Goal: Task Accomplishment & Management: Use online tool/utility

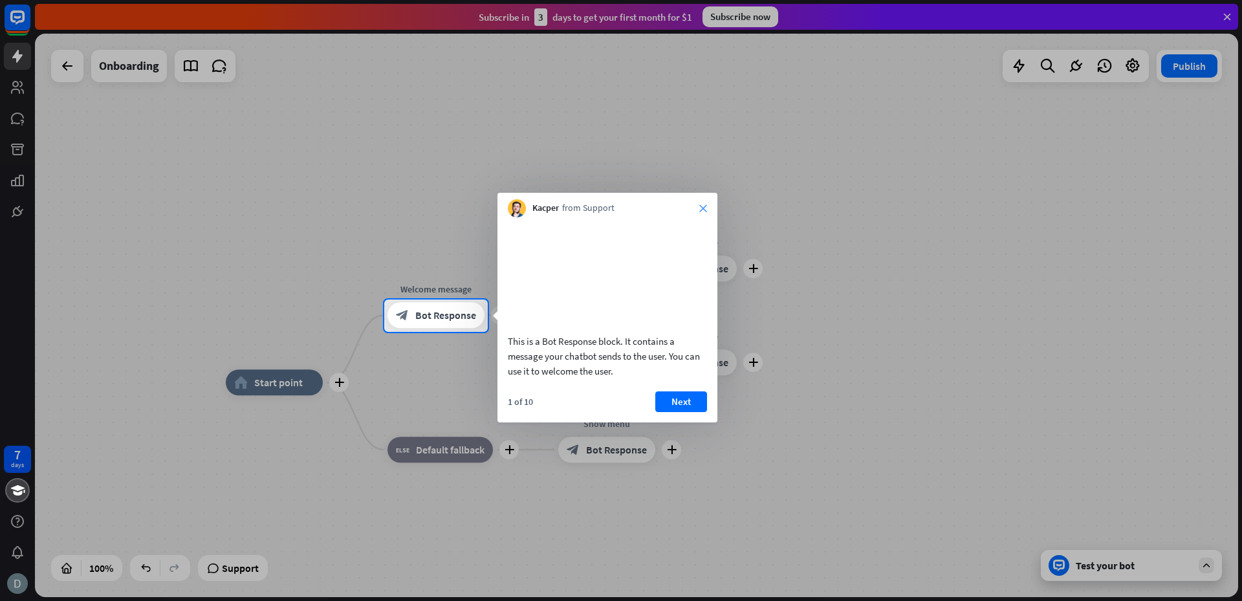
click at [705, 209] on icon "close" at bounding box center [703, 208] width 8 height 8
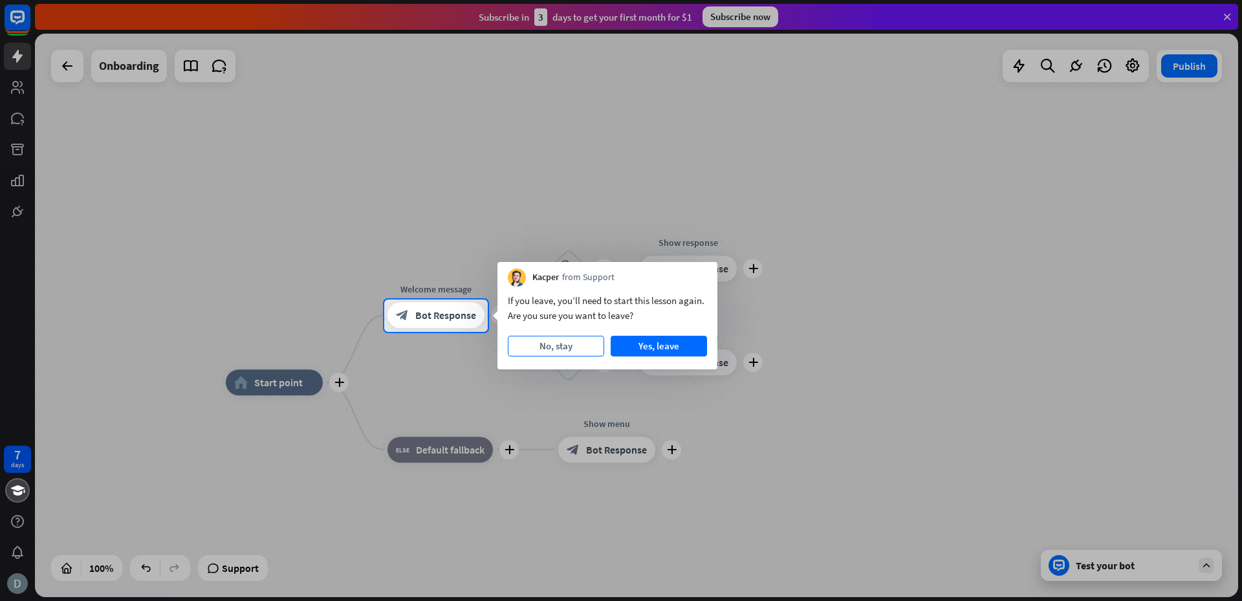
click at [547, 345] on button "No, stay" at bounding box center [556, 346] width 96 height 21
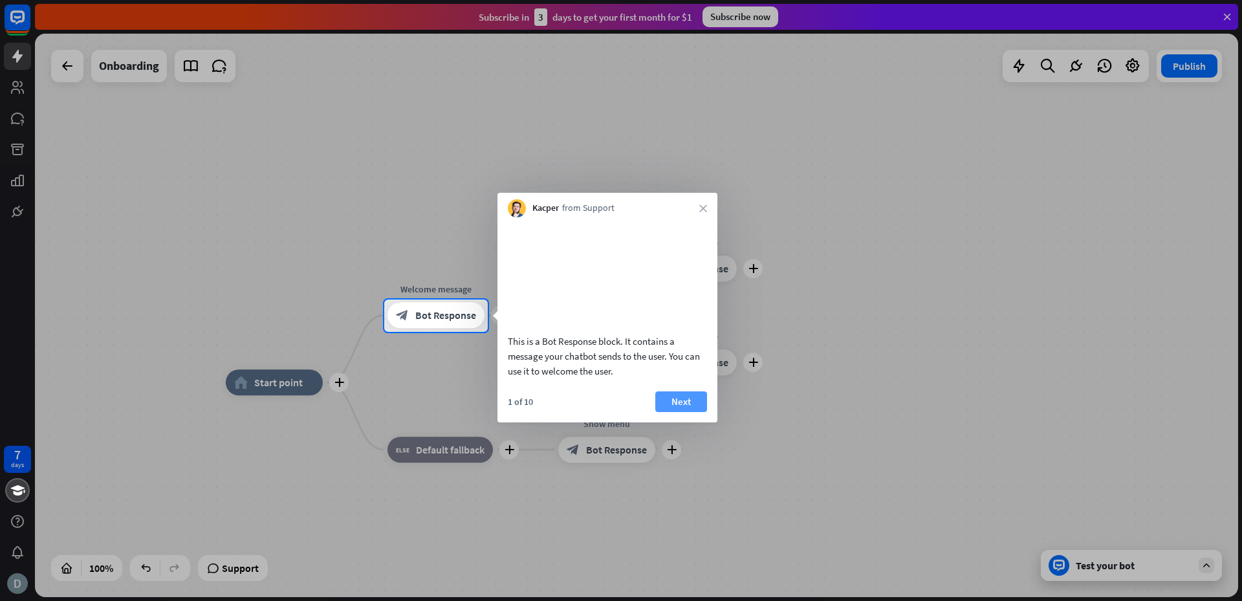
click at [690, 412] on button "Next" at bounding box center [681, 401] width 52 height 21
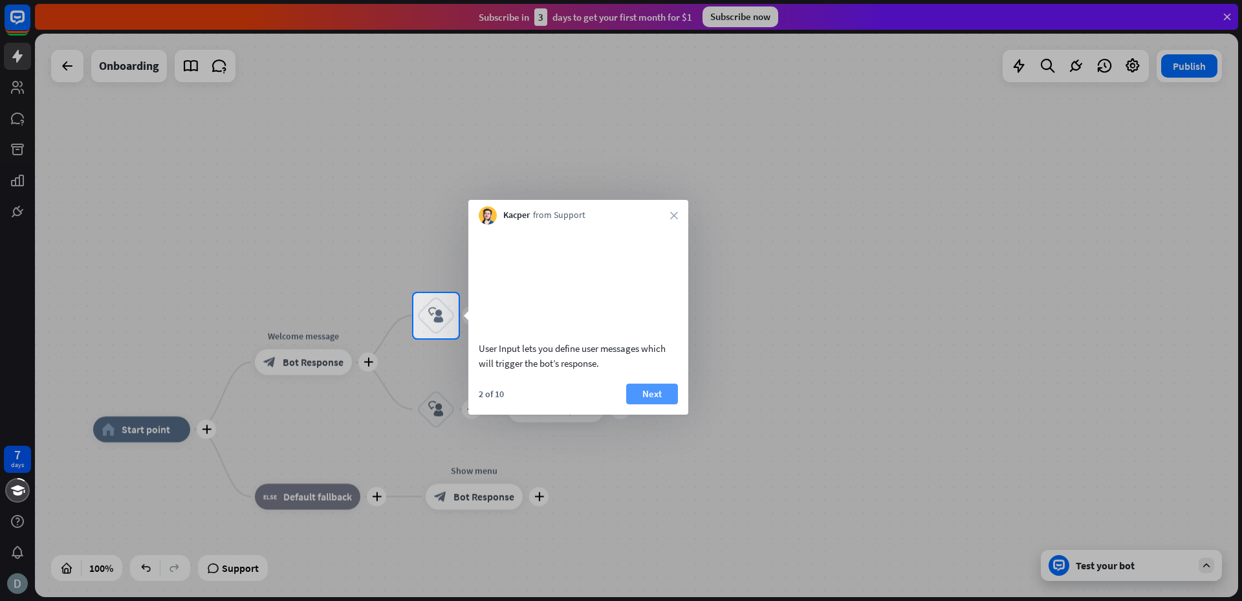
click at [660, 404] on button "Next" at bounding box center [652, 394] width 52 height 21
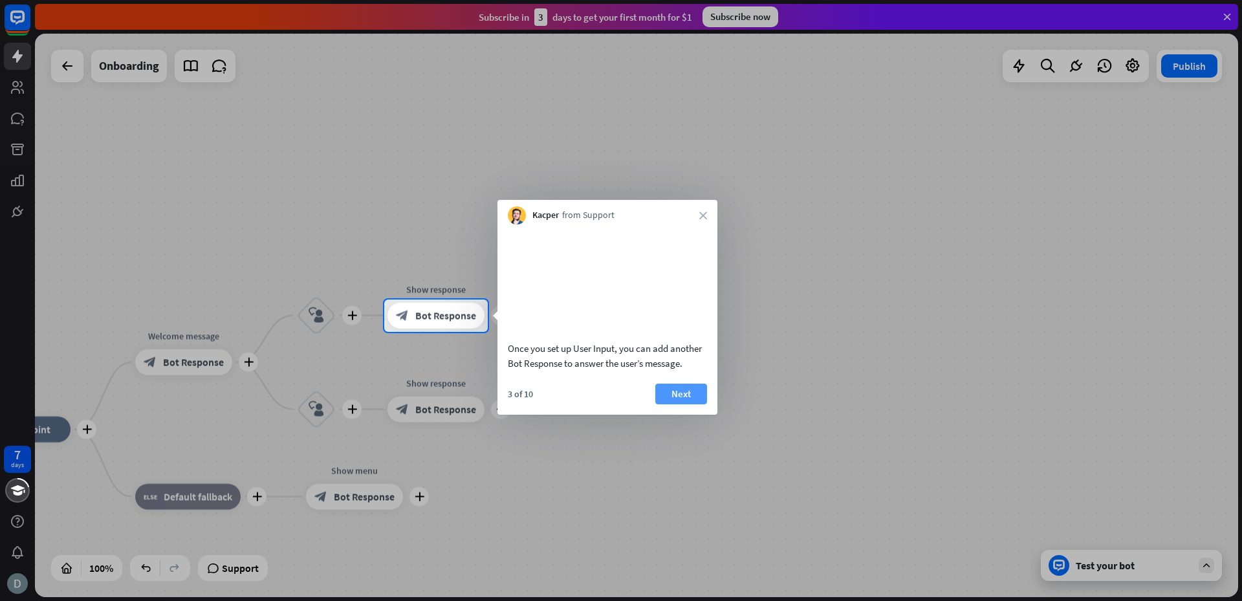
click at [681, 404] on button "Next" at bounding box center [681, 394] width 52 height 21
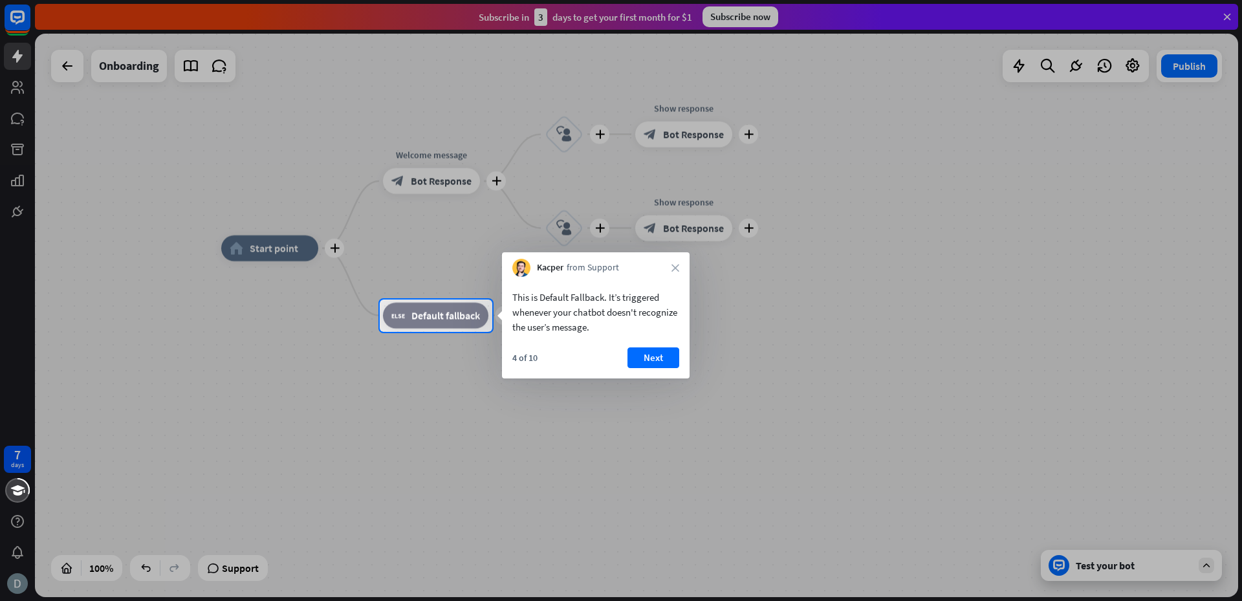
click at [674, 270] on icon "close" at bounding box center [676, 268] width 8 height 8
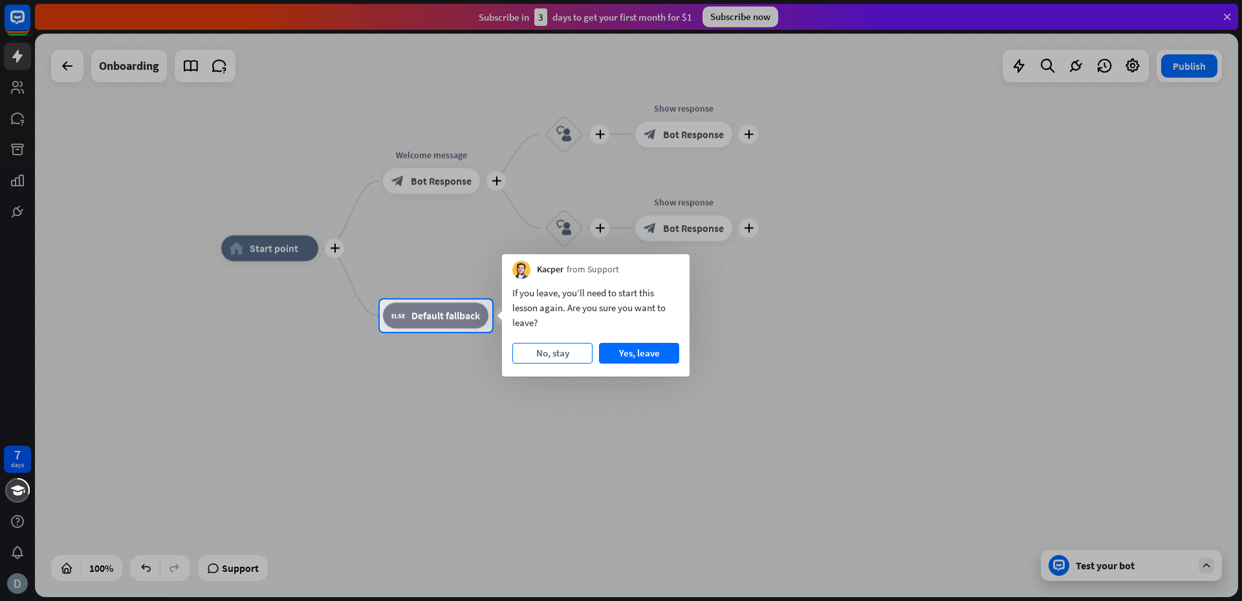
click at [563, 354] on button "No, stay" at bounding box center [552, 353] width 80 height 21
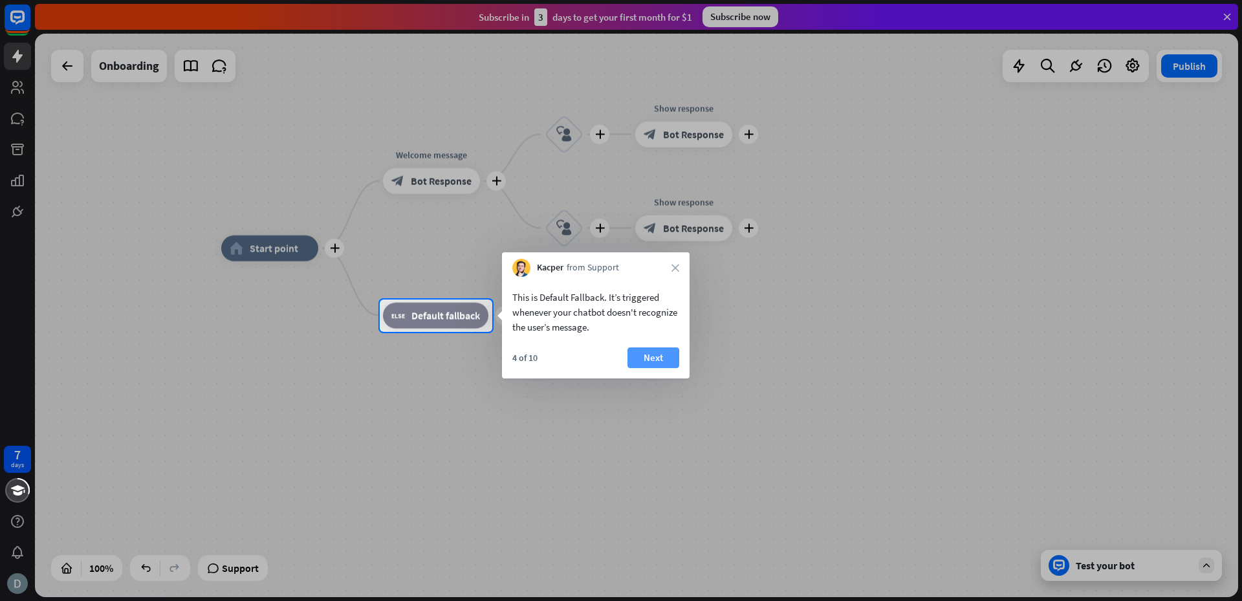
click at [657, 359] on button "Next" at bounding box center [654, 357] width 52 height 21
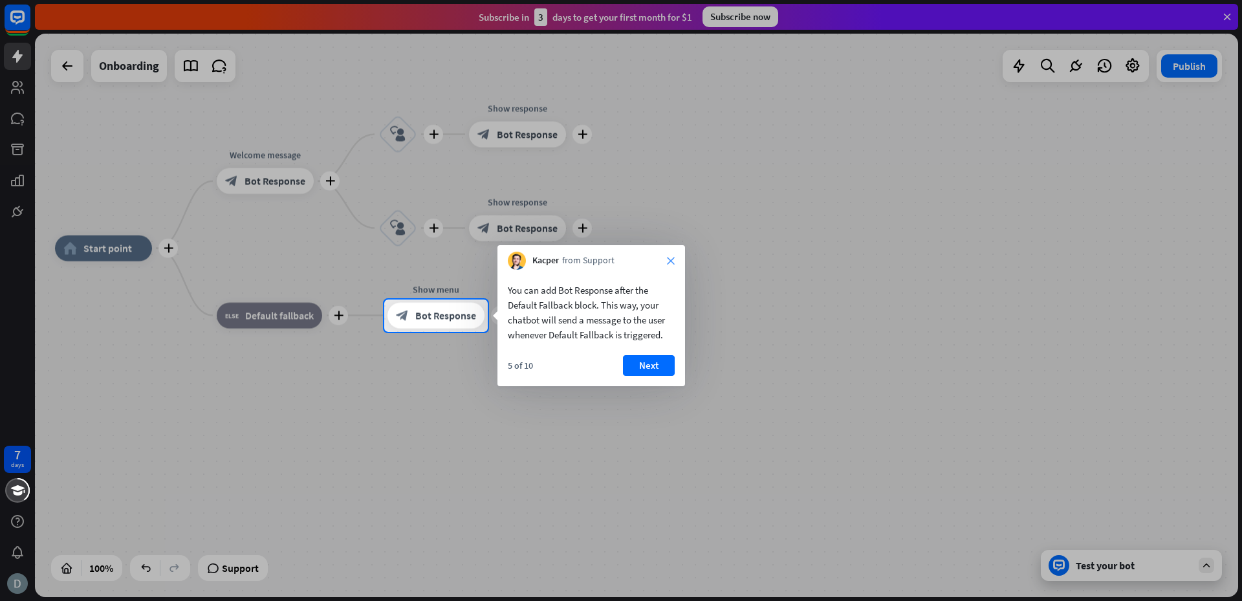
click at [672, 257] on icon "close" at bounding box center [671, 261] width 8 height 8
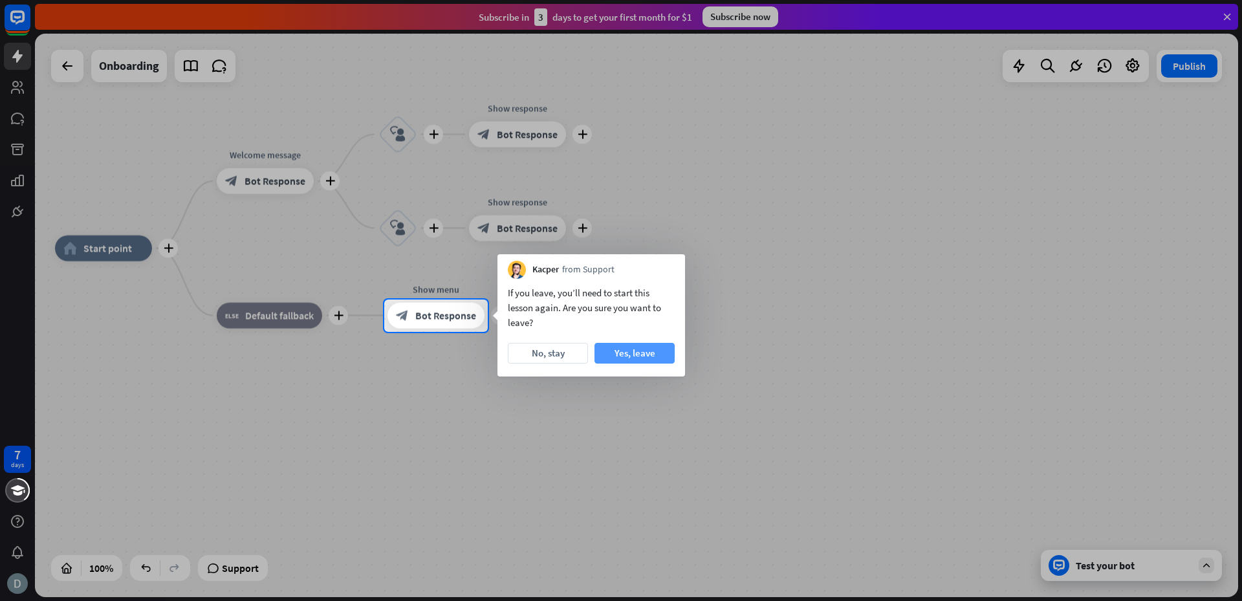
click at [626, 350] on button "Yes, leave" at bounding box center [635, 353] width 80 height 21
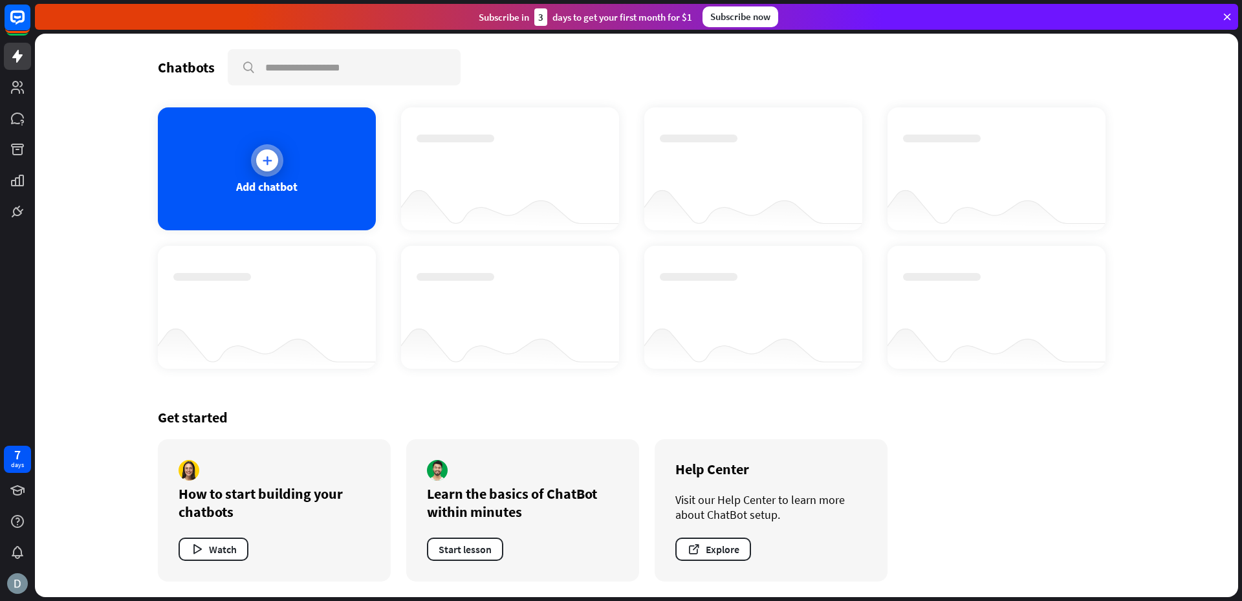
click at [269, 162] on icon at bounding box center [267, 160] width 13 height 13
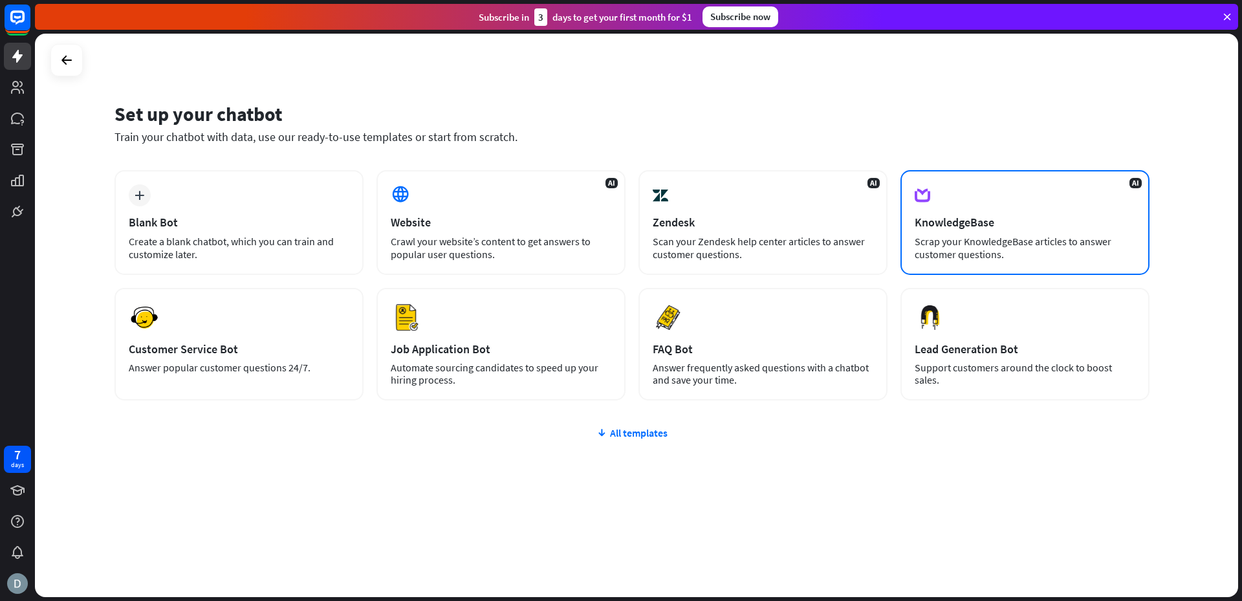
click at [1045, 235] on div "Scrap your KnowledgeBase articles to answer customer questions." at bounding box center [1025, 248] width 221 height 26
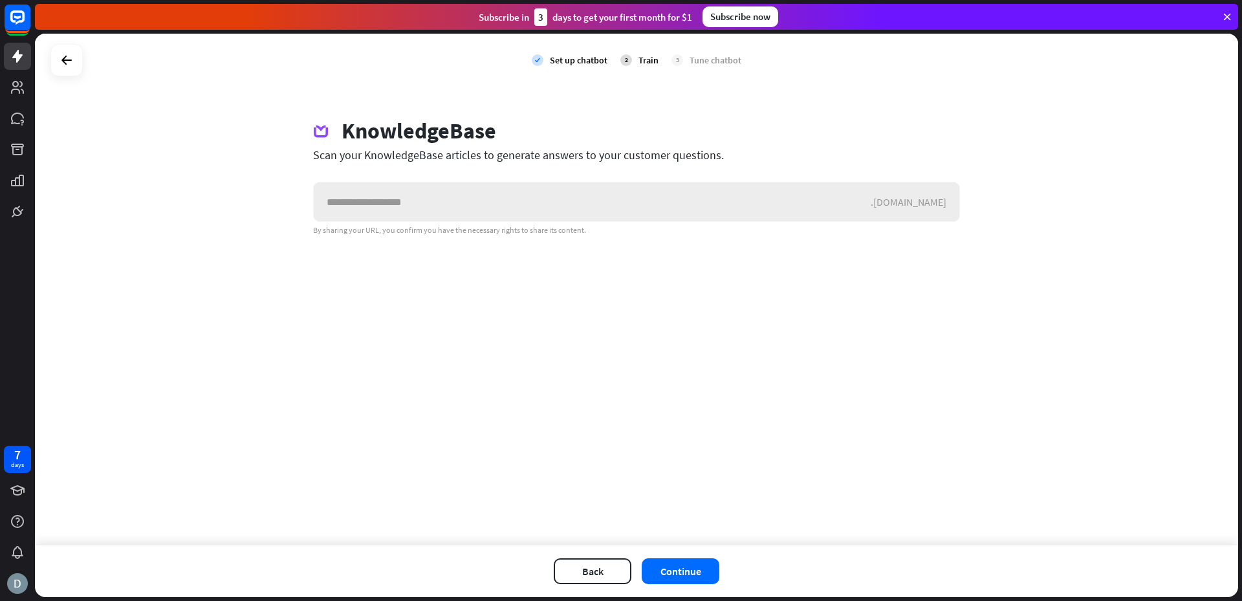
click at [465, 205] on input "text" at bounding box center [592, 201] width 557 height 39
click at [911, 205] on div ".[DOMAIN_NAME]" at bounding box center [915, 201] width 89 height 13
drag, startPoint x: 919, startPoint y: 202, endPoint x: 956, endPoint y: 203, distance: 36.9
click at [956, 203] on div ".[DOMAIN_NAME]" at bounding box center [915, 201] width 89 height 13
click at [889, 280] on div "check Set up chatbot 2 Train 3 Tune chatbot KnowledgeBase Scan your KnowledgeBa…" at bounding box center [636, 290] width 1203 height 512
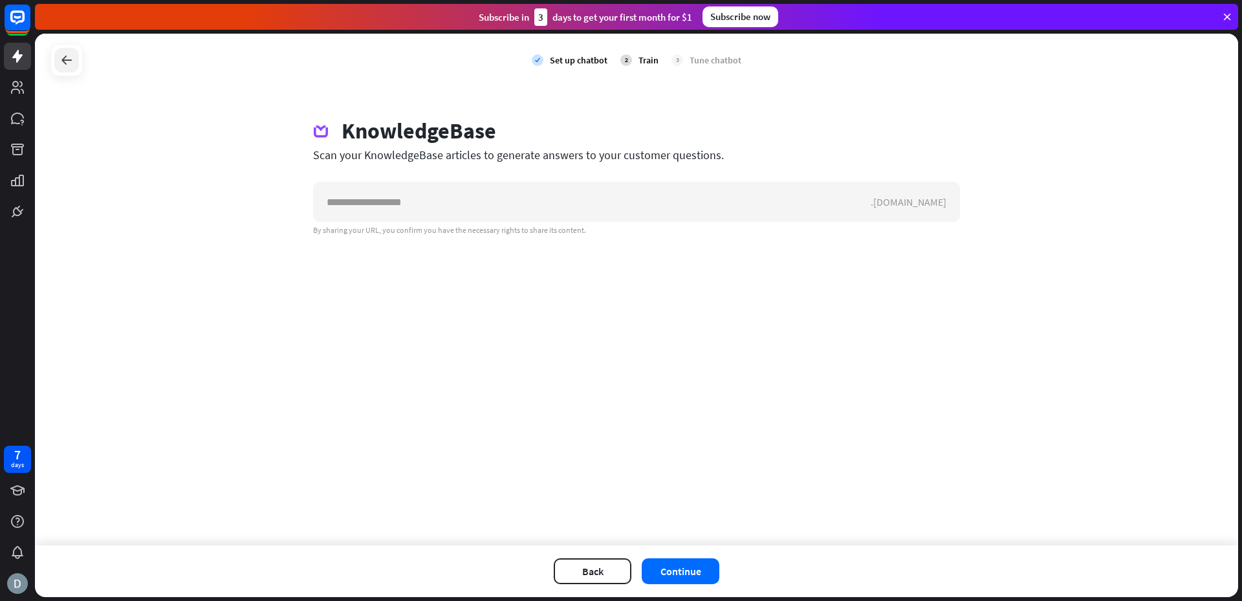
click at [74, 65] on icon at bounding box center [67, 60] width 16 height 16
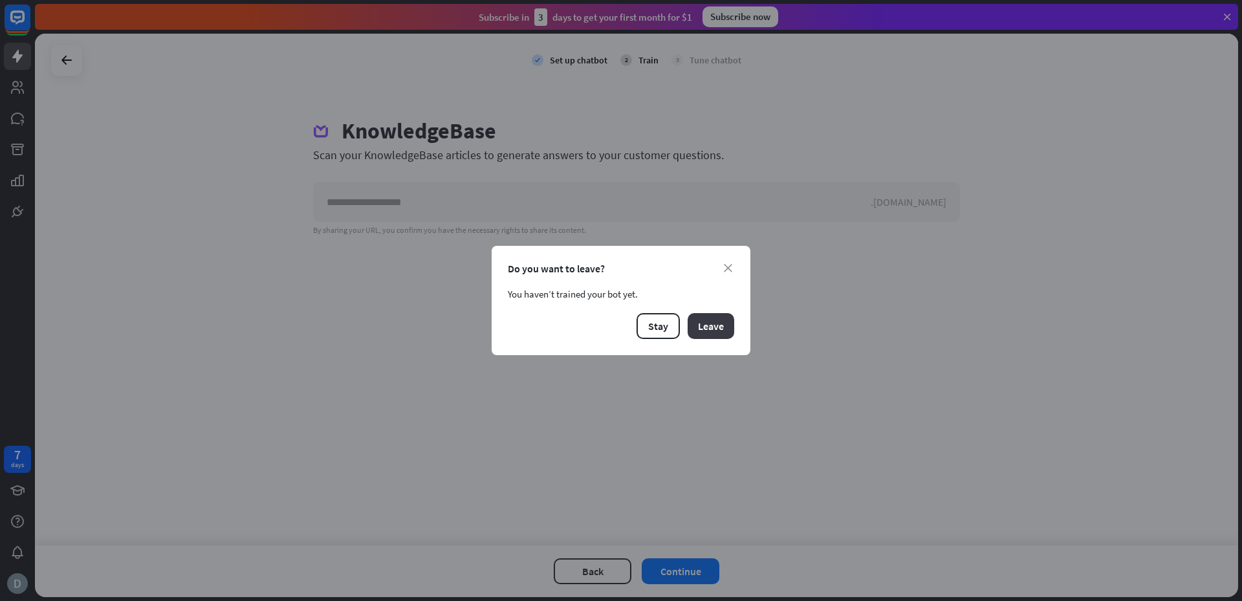
click at [701, 330] on button "Leave" at bounding box center [711, 326] width 47 height 26
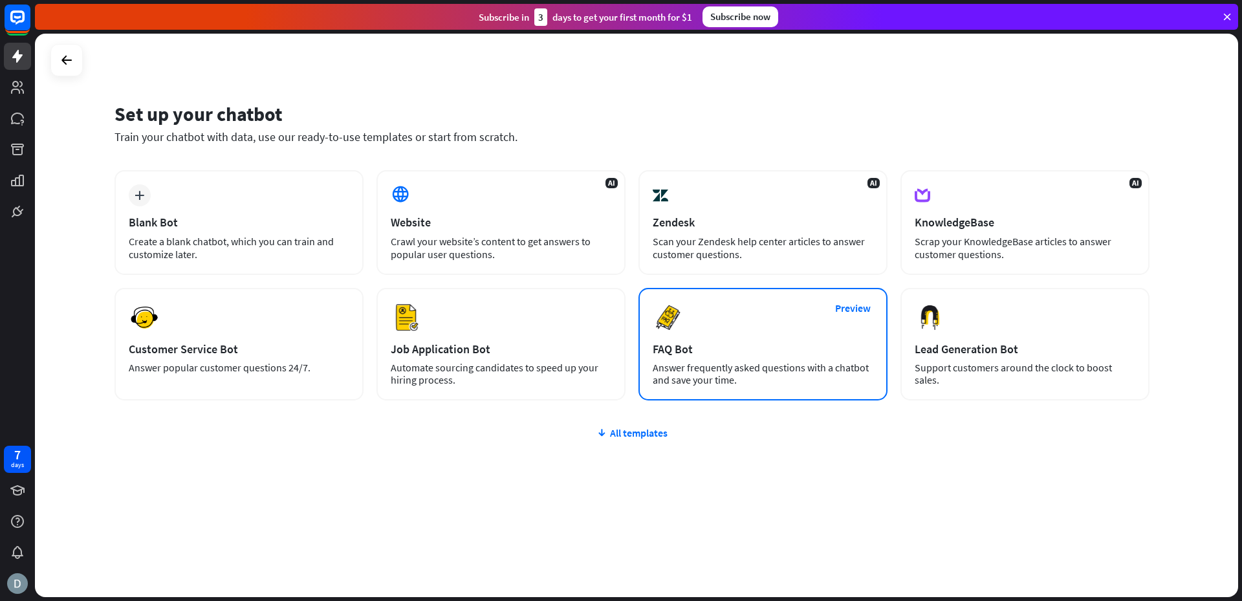
click at [726, 366] on div "Answer frequently asked questions with a chatbot and save your time." at bounding box center [763, 374] width 221 height 25
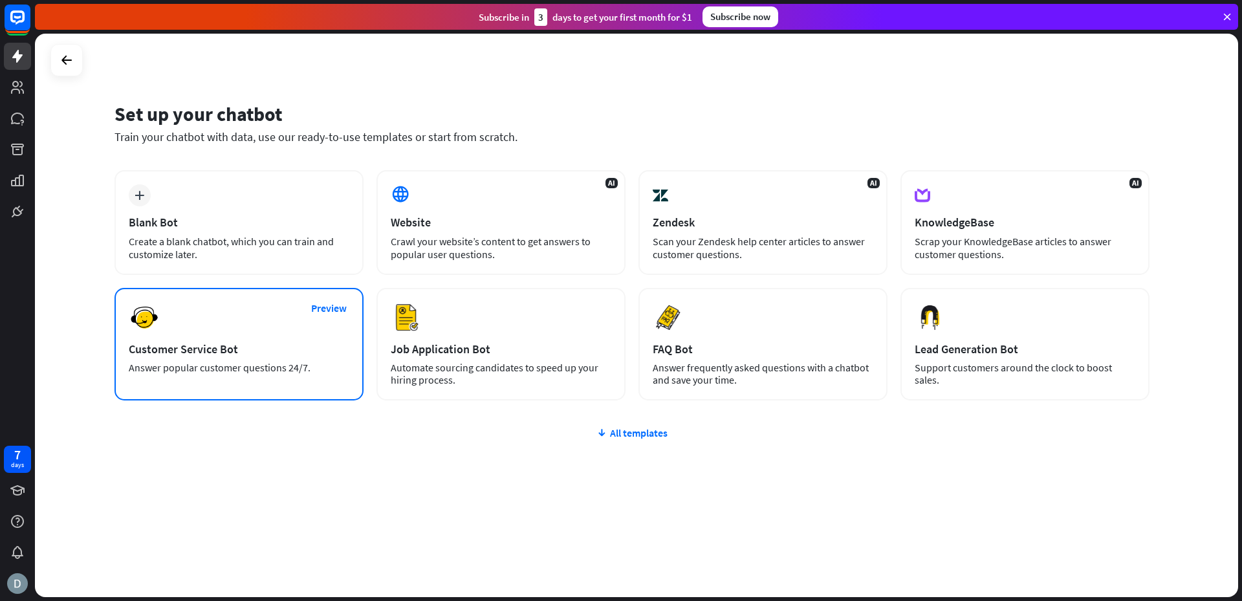
click at [248, 371] on div "Answer popular customer questions 24/7." at bounding box center [239, 368] width 221 height 12
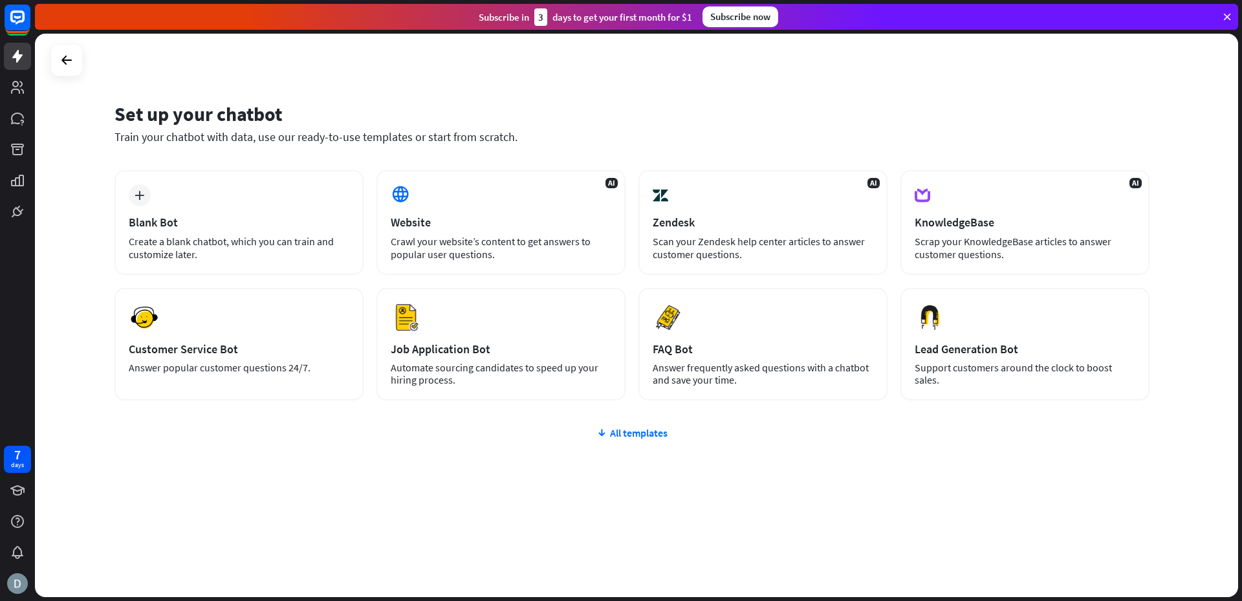
click at [837, 493] on div "plus Blank Bot Create a blank chatbot, which you can train and customize later.…" at bounding box center [632, 363] width 1035 height 386
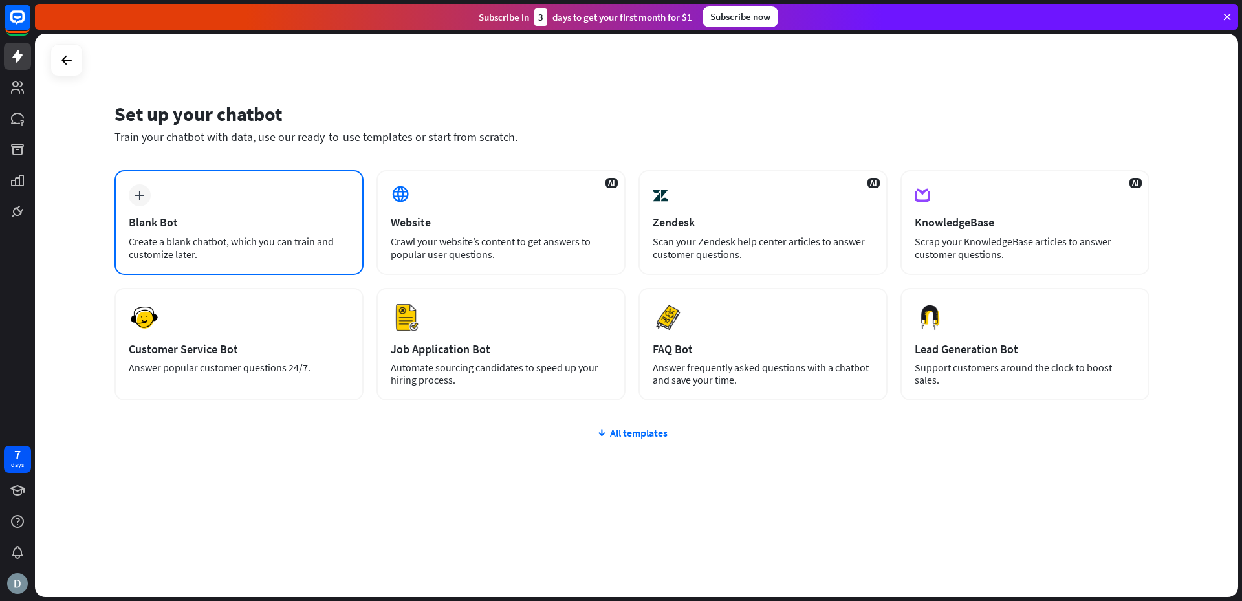
click at [213, 239] on div "Create a blank chatbot, which you can train and customize later." at bounding box center [239, 248] width 221 height 26
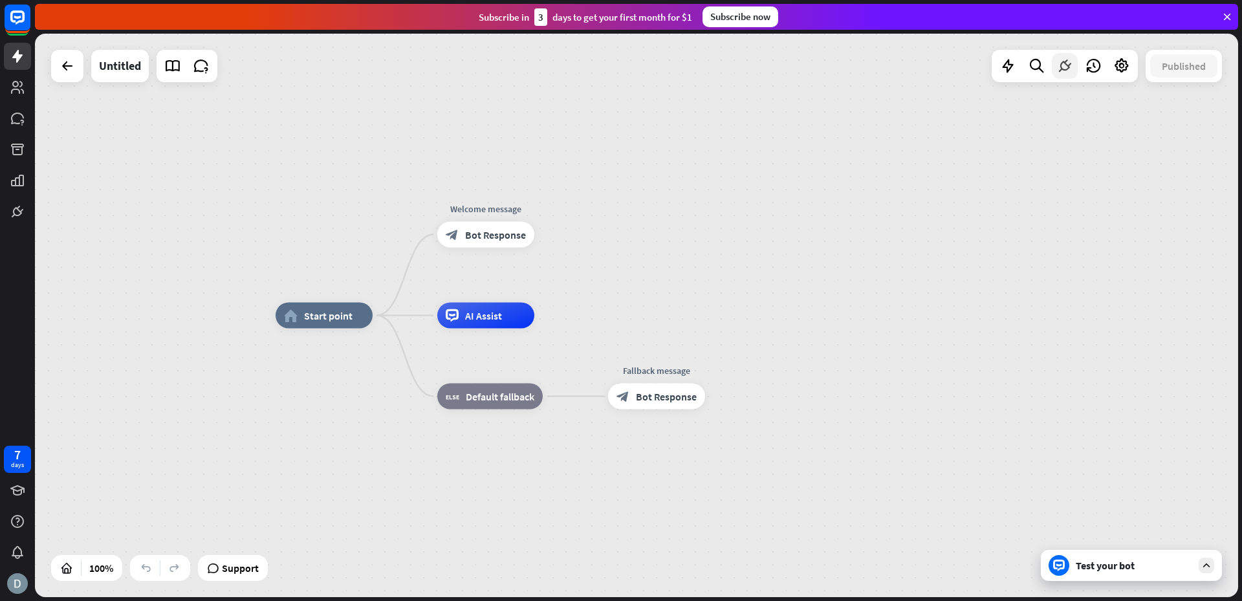
click at [1064, 64] on icon at bounding box center [1065, 66] width 17 height 17
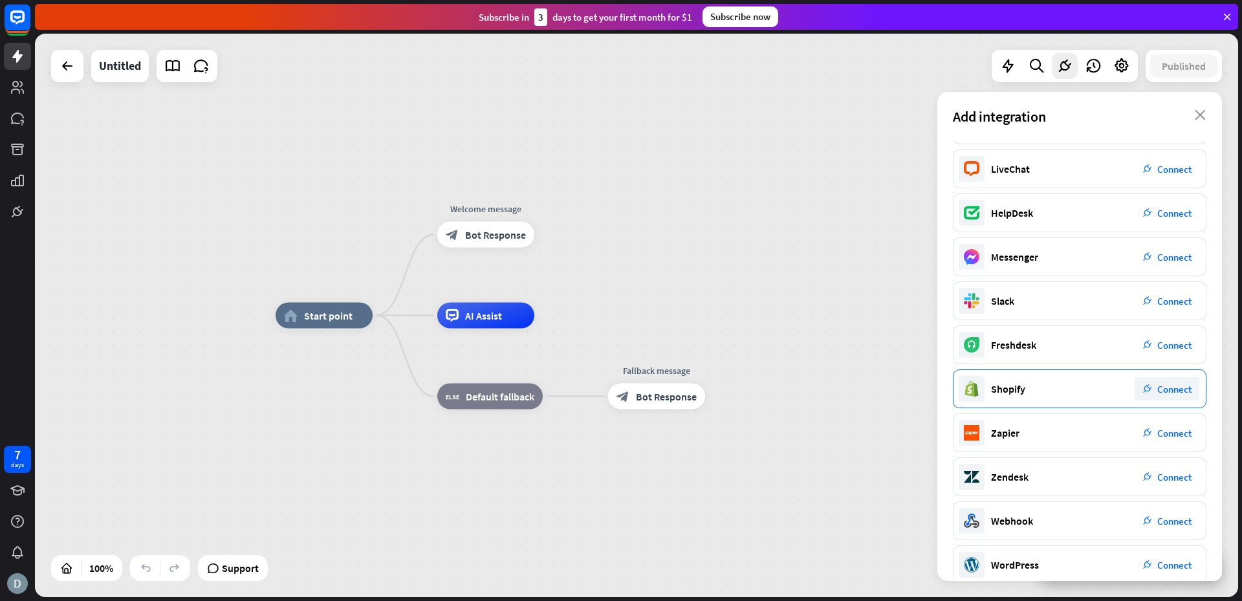
scroll to position [54, 0]
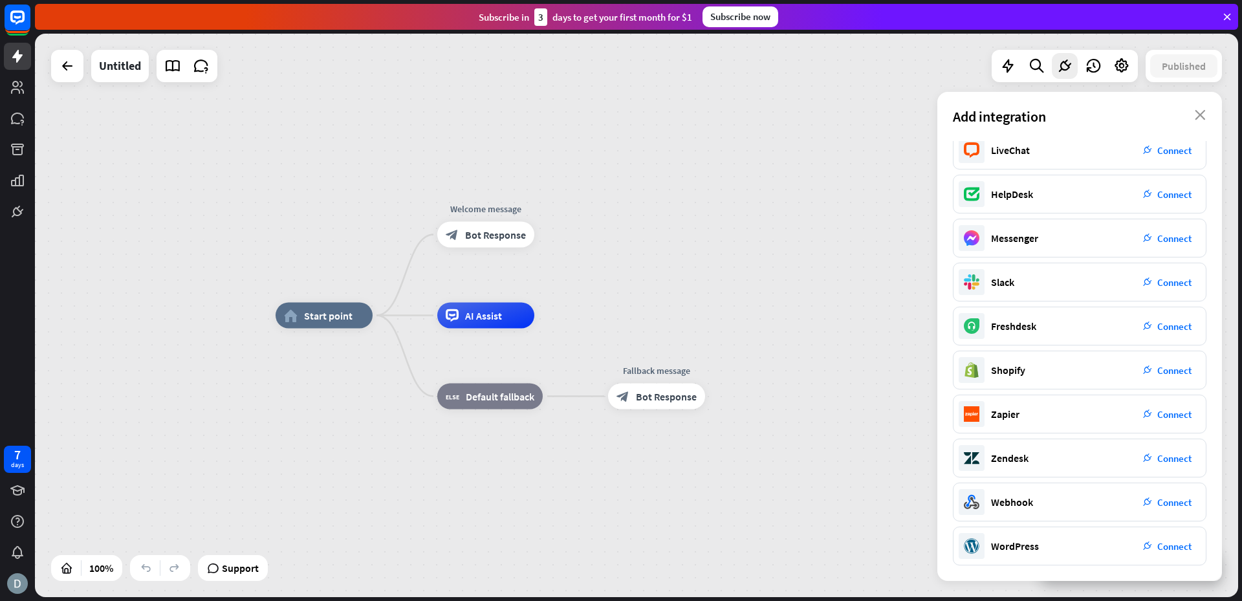
click at [821, 304] on div "home_2 Start point Welcome message block_bot_response Bot Response AI Assist bl…" at bounding box center [636, 316] width 1203 height 564
click at [1205, 115] on div "Add integration close" at bounding box center [1079, 116] width 285 height 49
click at [1198, 116] on icon "close" at bounding box center [1200, 115] width 11 height 10
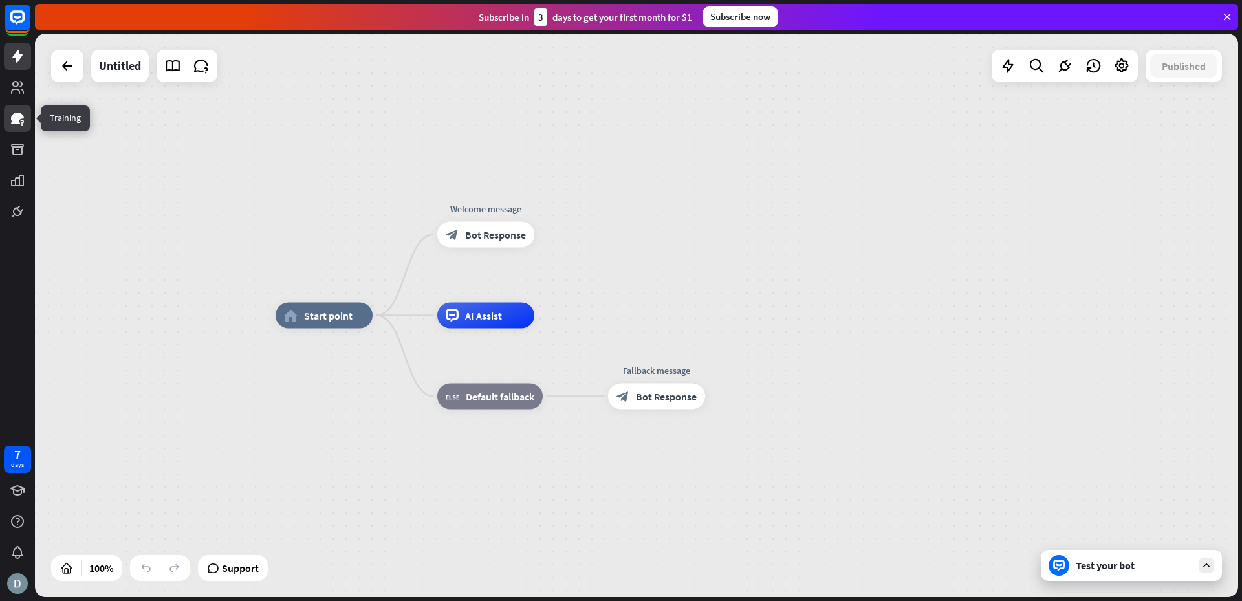
click at [19, 122] on icon at bounding box center [17, 119] width 13 height 12
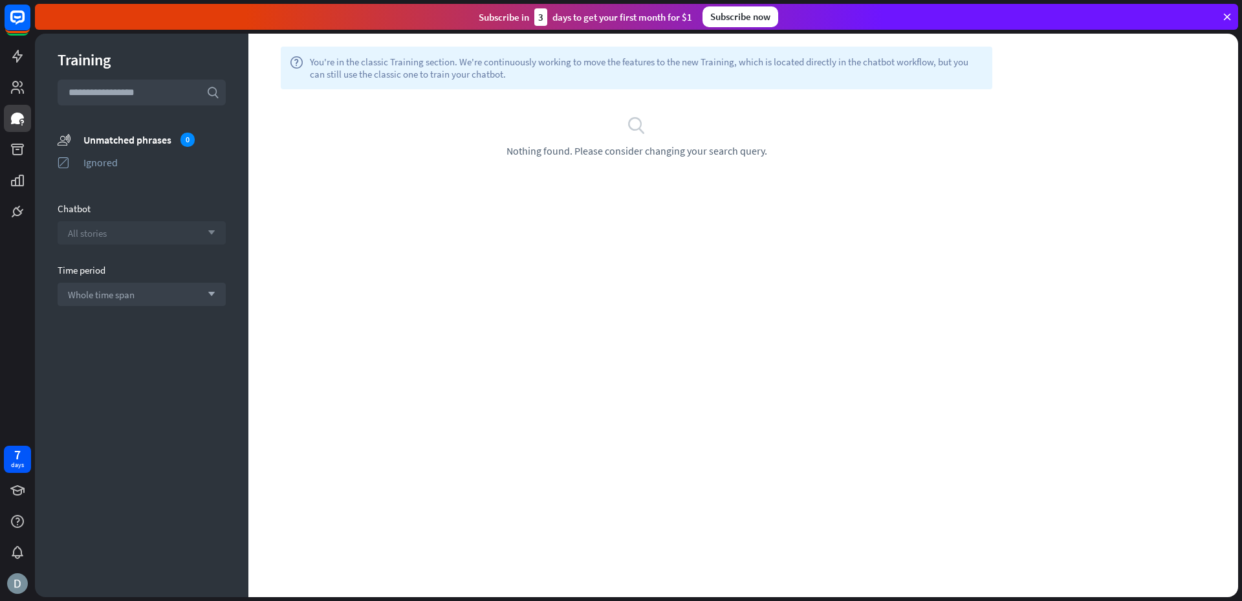
click at [157, 233] on div "All stories arrow_down" at bounding box center [142, 232] width 168 height 23
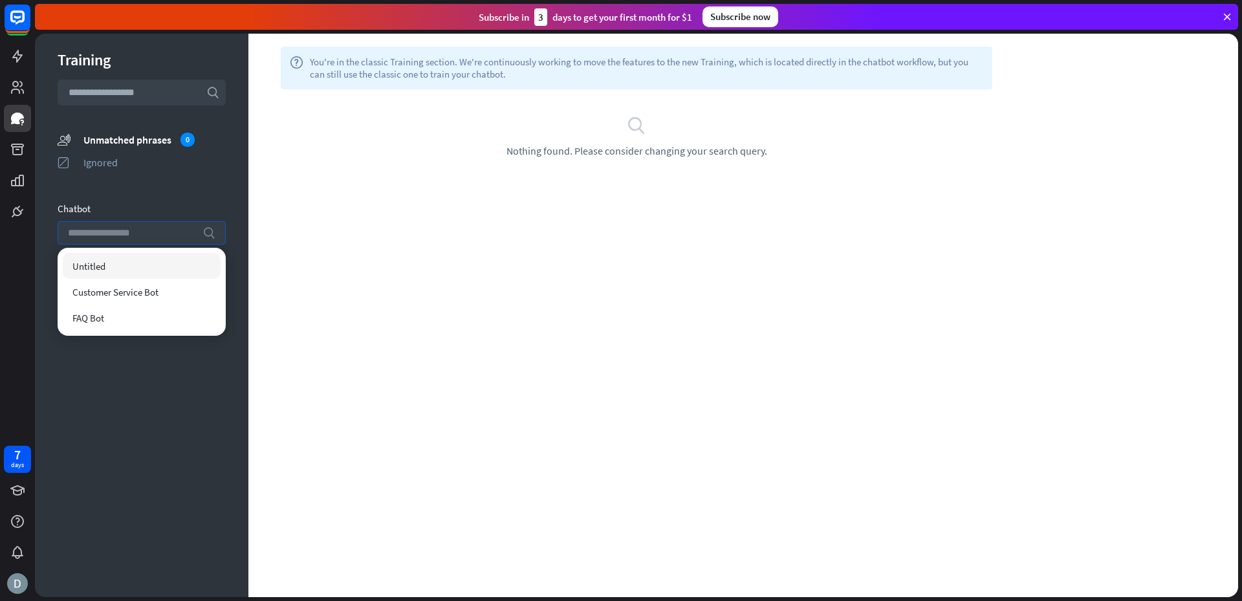
click at [157, 233] on input "search" at bounding box center [132, 233] width 128 height 22
click at [157, 369] on div "Training search unmatched_phrases Unmatched phrases 0 ignored Ignored Chatbot s…" at bounding box center [142, 316] width 214 height 564
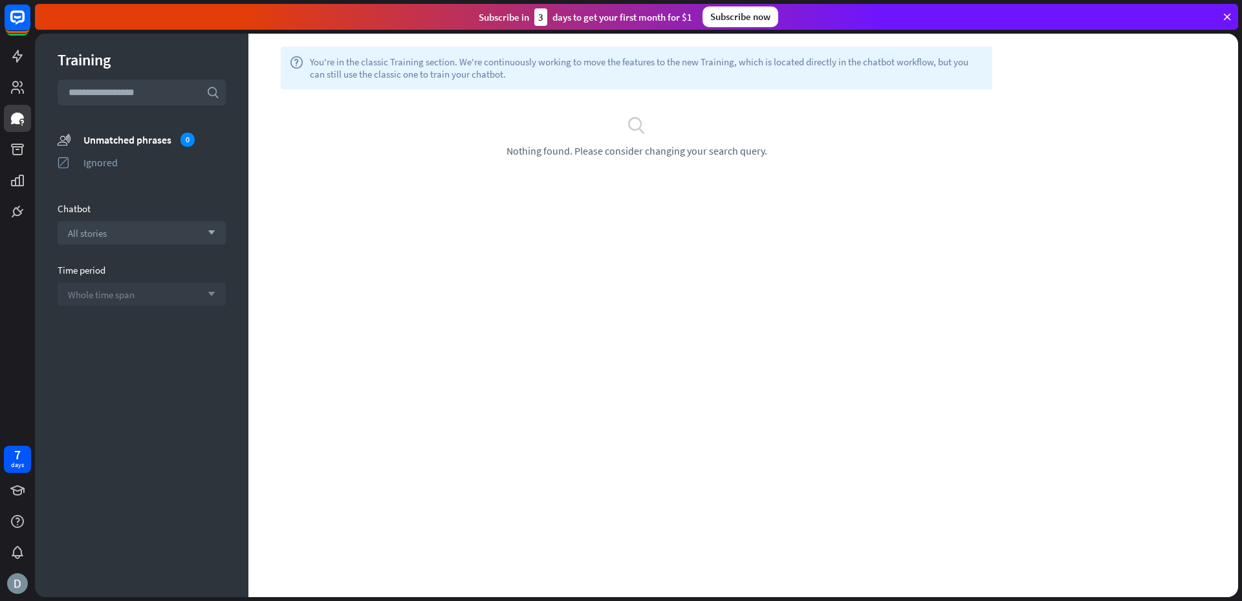
click at [198, 296] on div "Whole time span arrow_down" at bounding box center [142, 294] width 168 height 23
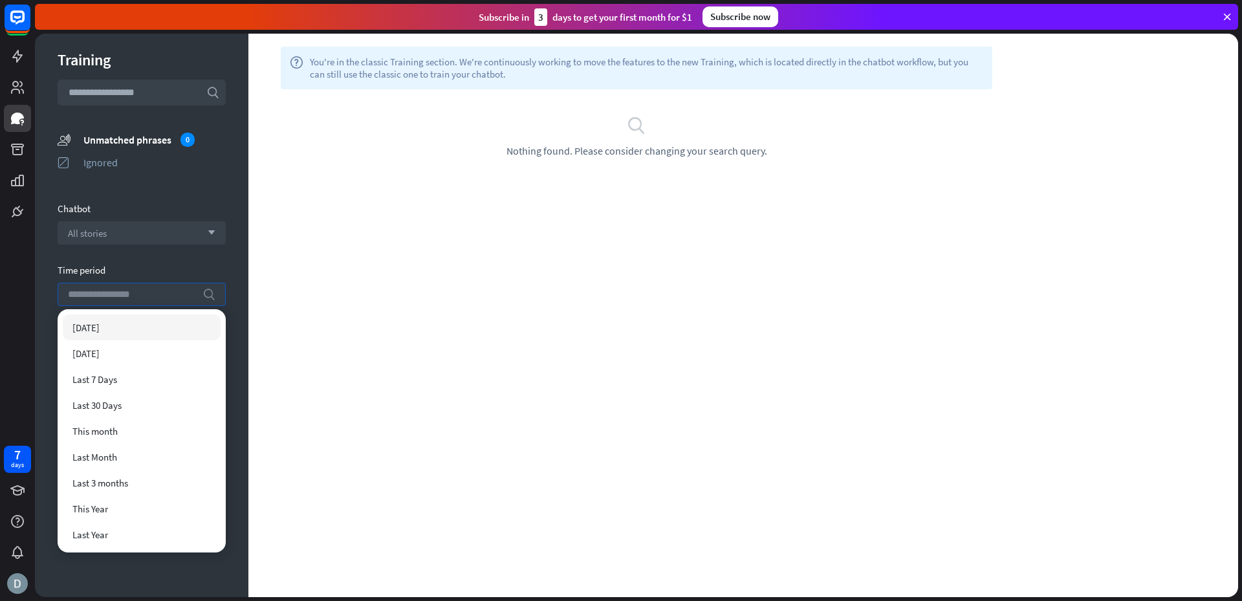
click at [198, 296] on div "search" at bounding box center [142, 294] width 168 height 23
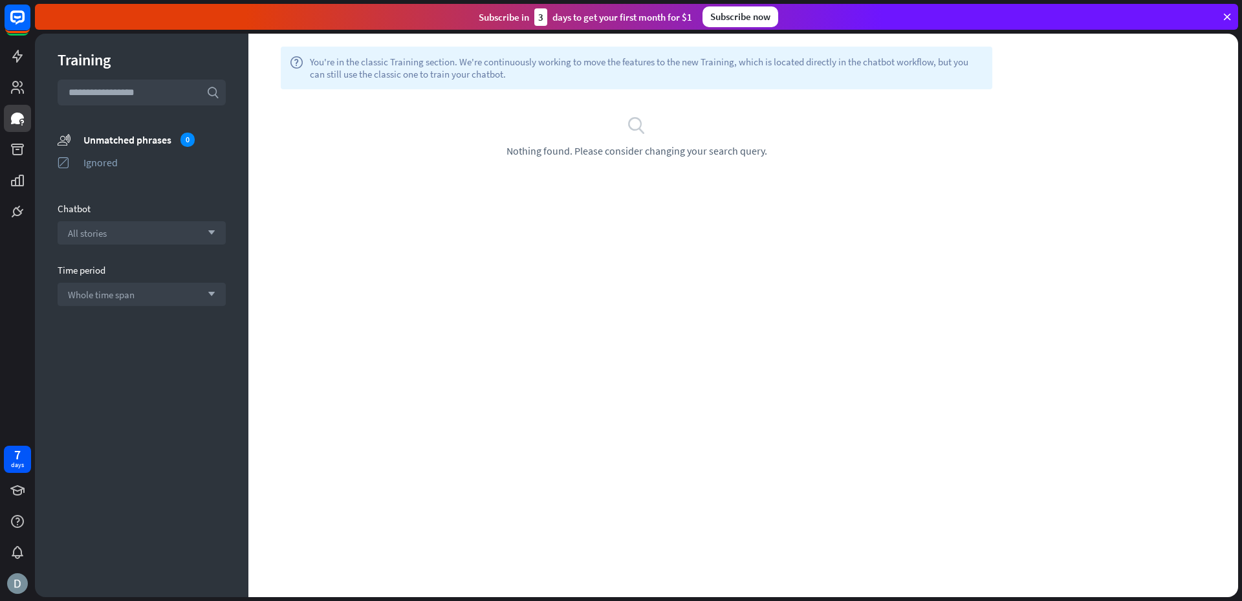
click at [647, 149] on span "Nothing found. Please consider changing your search query." at bounding box center [637, 150] width 261 height 13
click at [16, 153] on icon at bounding box center [17, 150] width 13 height 12
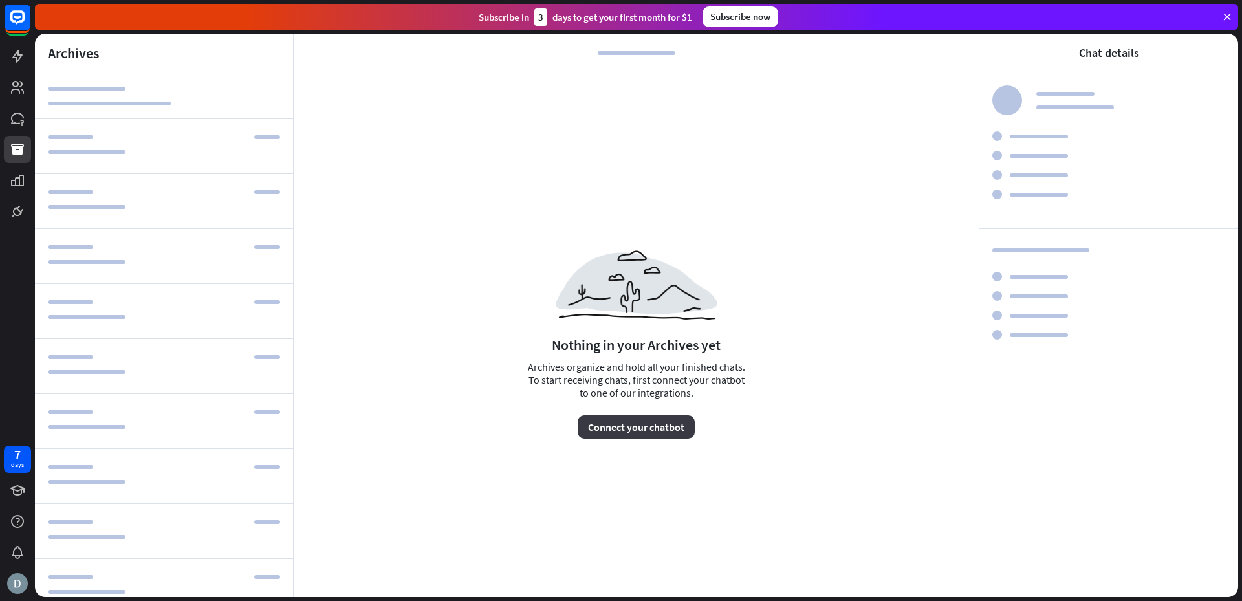
click at [653, 431] on button "Connect your chatbot" at bounding box center [636, 426] width 117 height 23
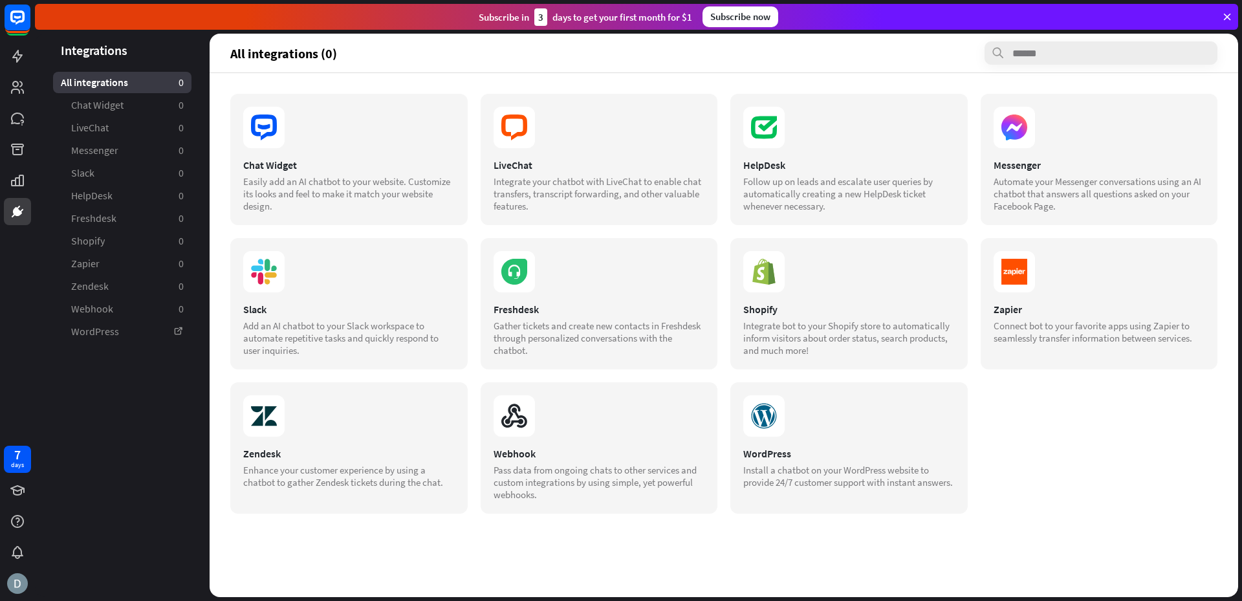
click at [443, 550] on div "Chat Widget Easily add an AI chatbot to your website. Customize its looks and f…" at bounding box center [724, 335] width 1029 height 524
